Goal: Information Seeking & Learning: Learn about a topic

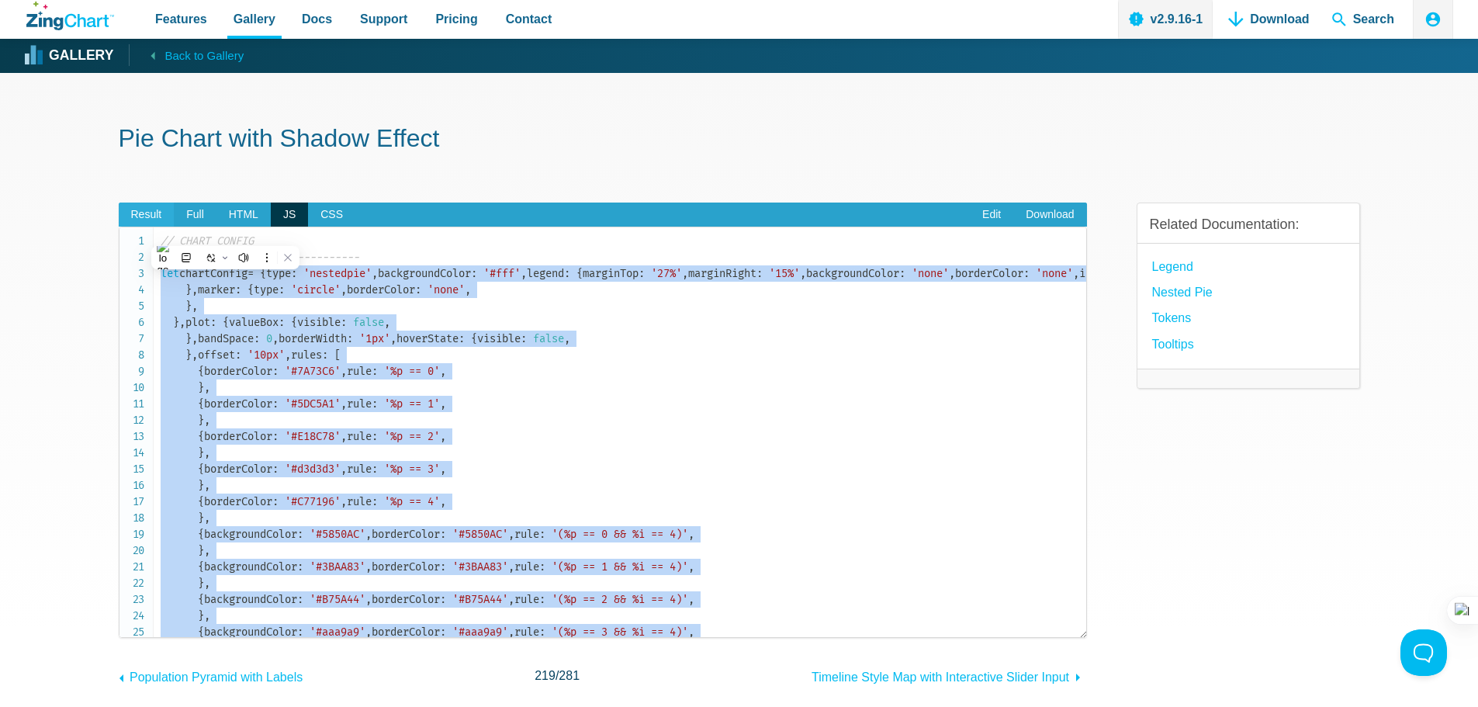
click at [135, 209] on span "Result" at bounding box center [147, 214] width 56 height 25
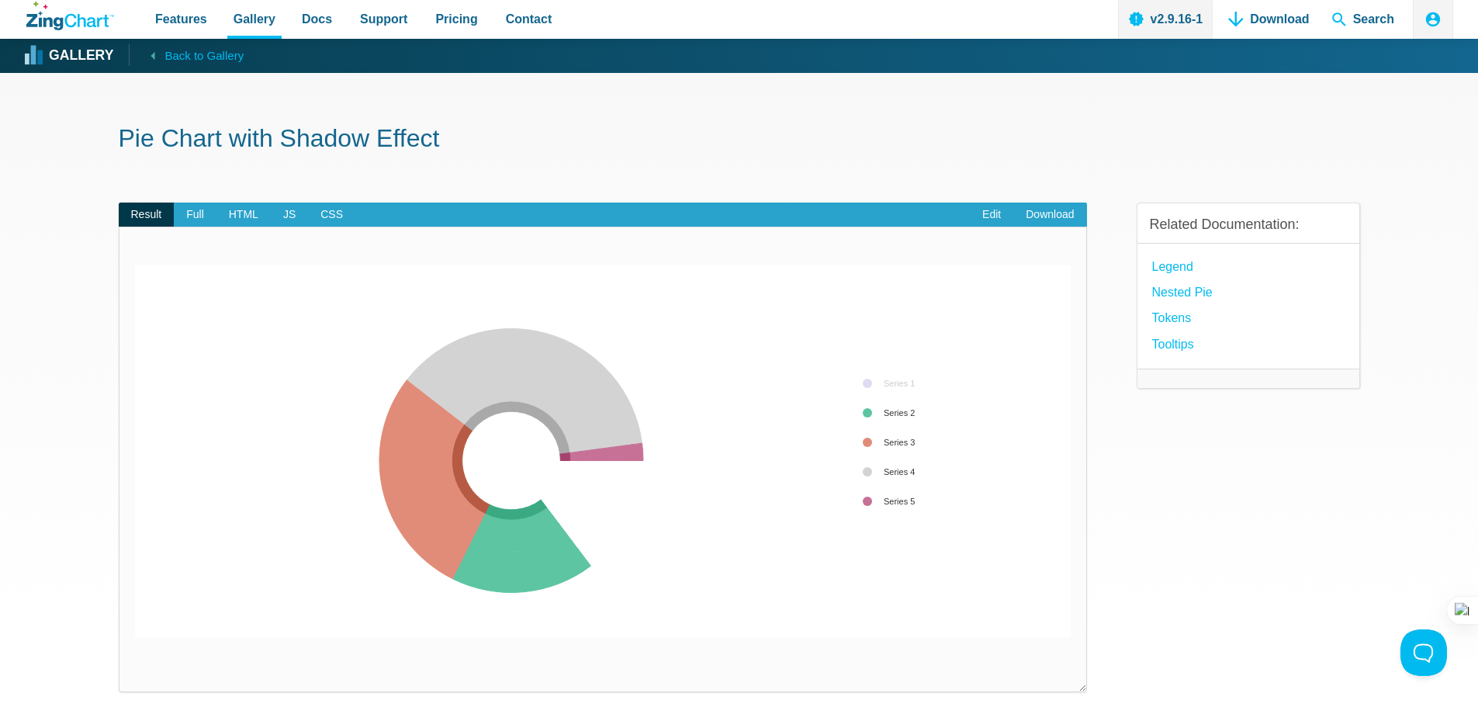
click at [873, 387] on div "App Content" at bounding box center [892, 442] width 76 height 154
click at [1161, 344] on link "Tooltips" at bounding box center [1173, 344] width 42 height 21
click at [135, 637] on area "App Content" at bounding box center [135, 637] width 0 height 0
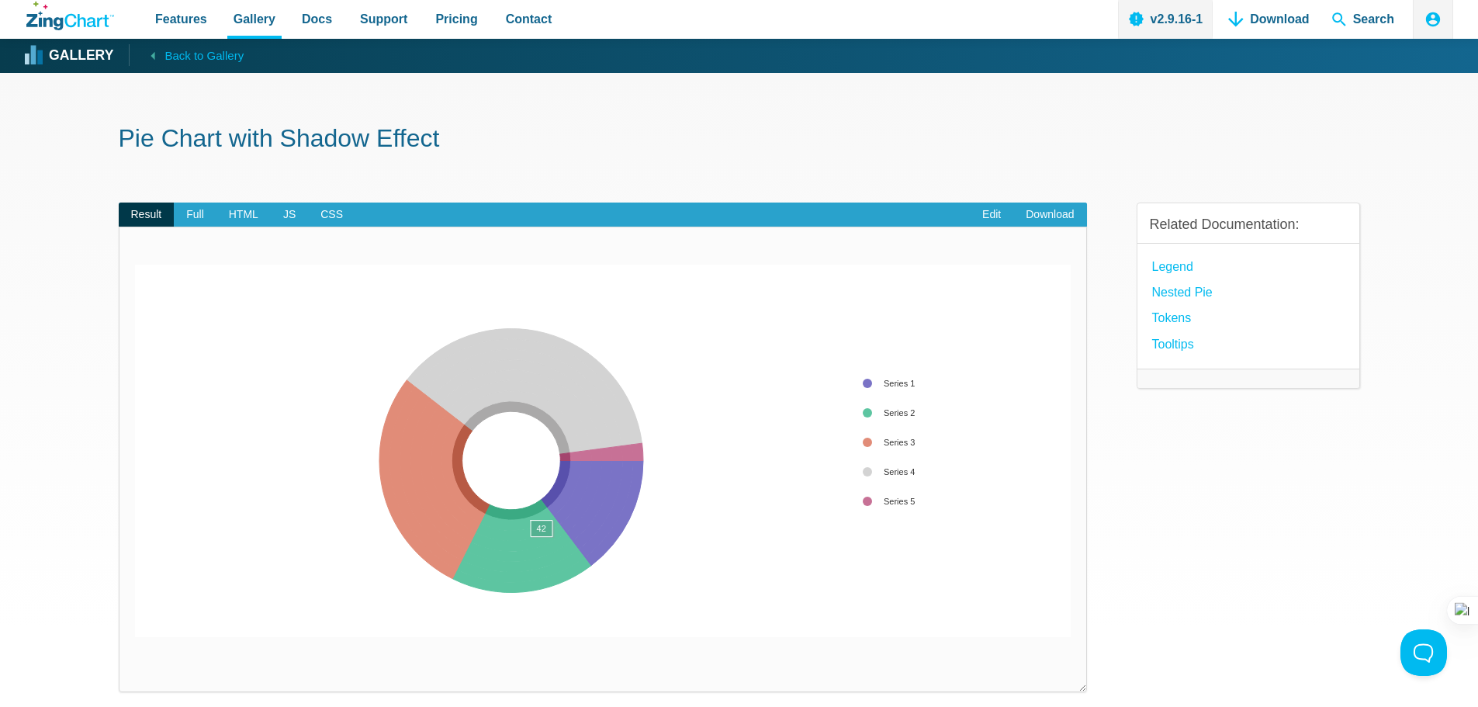
click at [135, 637] on area "App Content" at bounding box center [135, 637] width 0 height 0
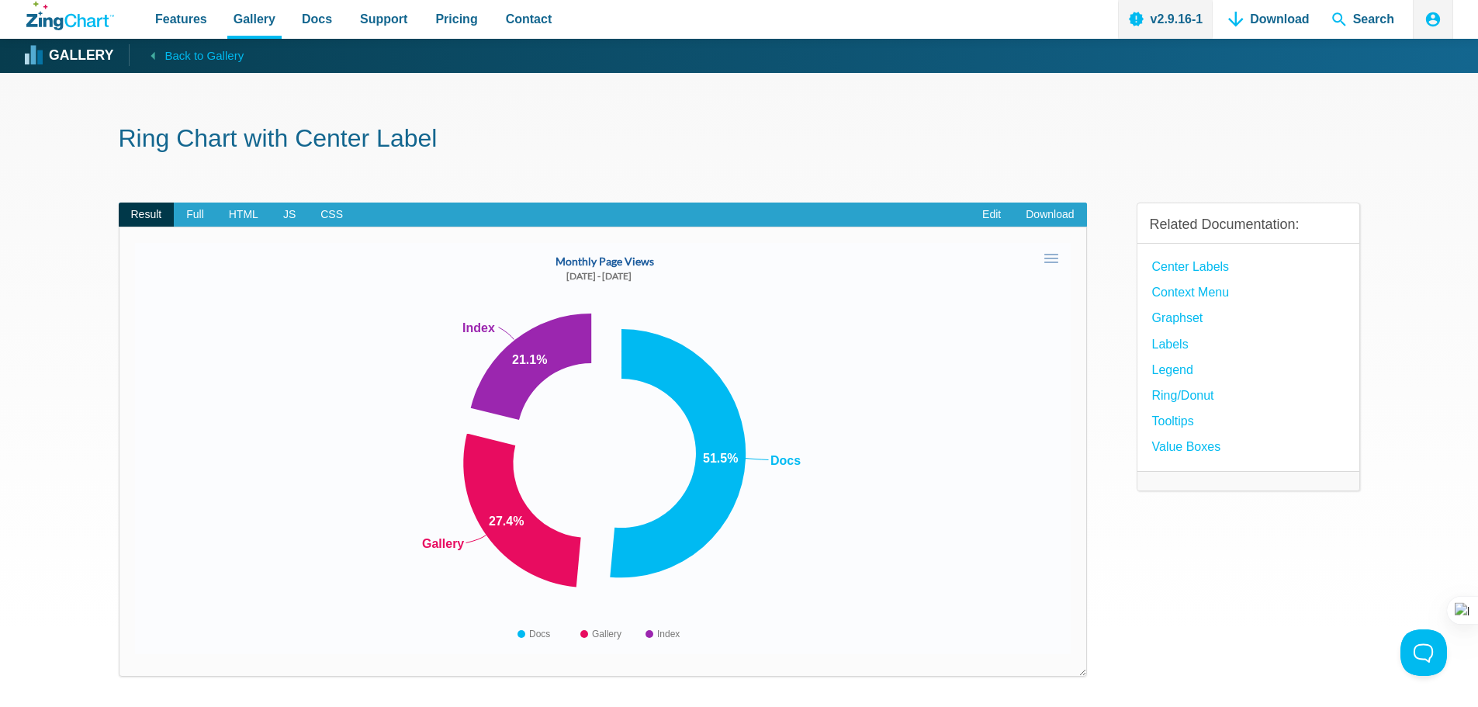
click at [997, 50] on div "Gallery Back to Gallery" at bounding box center [740, 56] width 1431 height 34
drag, startPoint x: 527, startPoint y: 331, endPoint x: 754, endPoint y: 384, distance: 232.5
click at [135, 654] on area "App Content" at bounding box center [135, 654] width 0 height 0
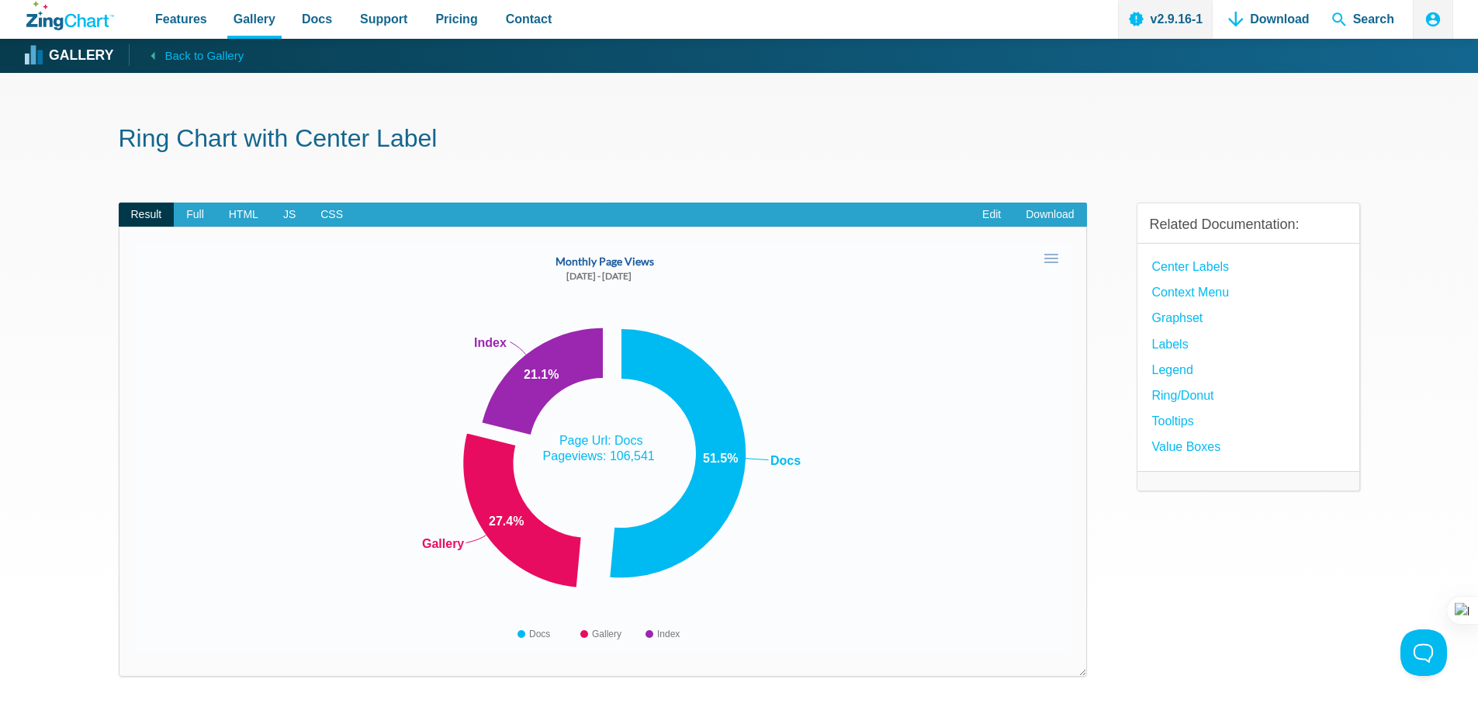
click at [754, 384] on img "App Content" at bounding box center [602, 448] width 935 height 411
click at [75, 24] on icon "ZingChart Logo. Click to return to the homepage" at bounding box center [86, 20] width 44 height 13
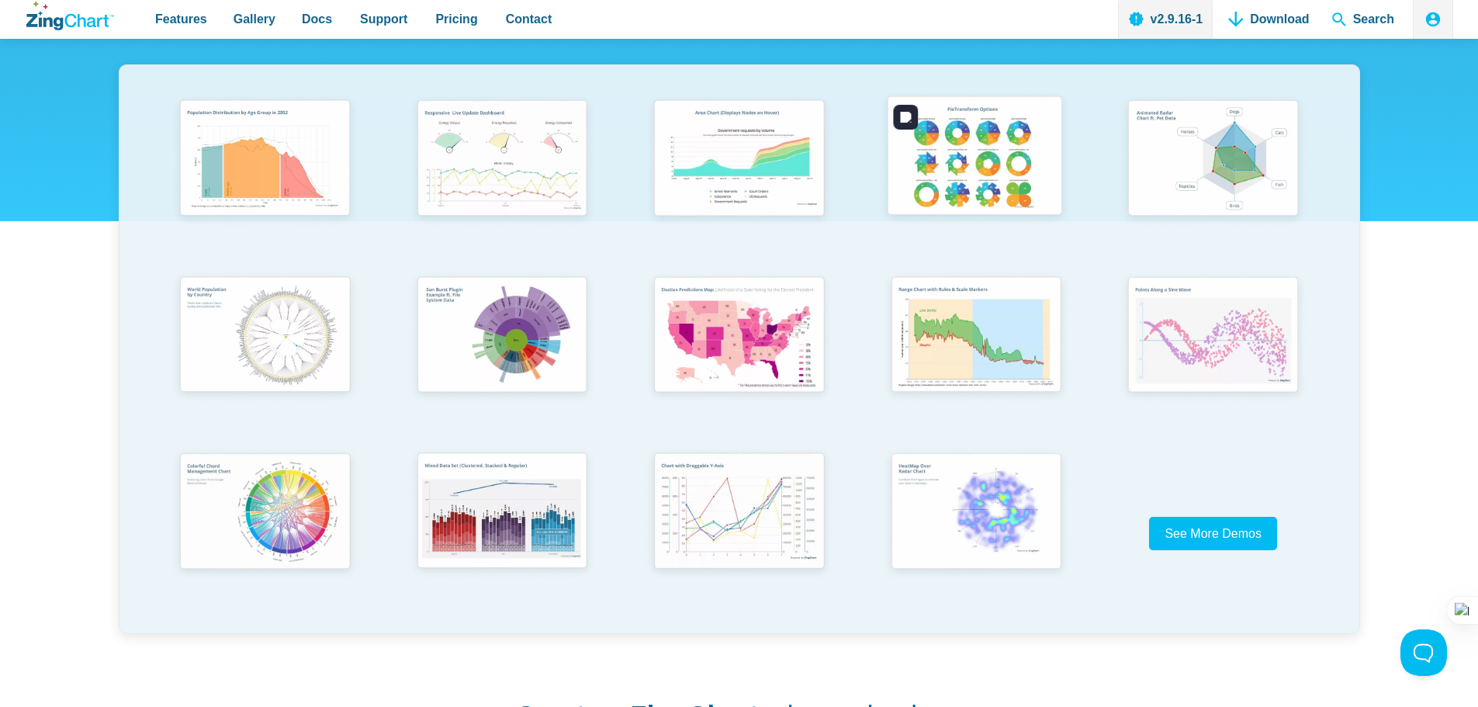
click at [987, 164] on img "App Content" at bounding box center [973, 159] width 195 height 140
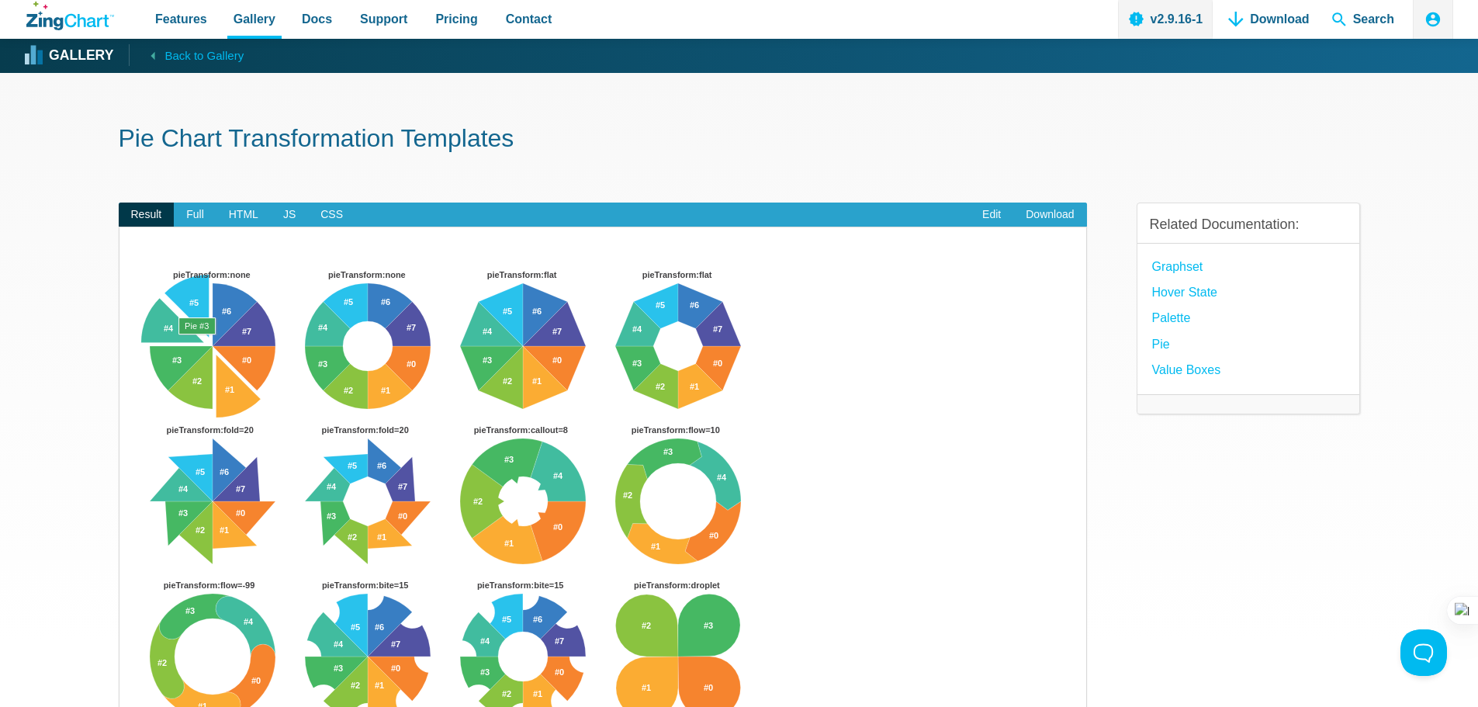
click at [624, 248] on div "​ Powered by ZingChart pieTransform:none pieTransform:none pieTransform:flat pi…" at bounding box center [603, 505] width 968 height 558
